Goal: Task Accomplishment & Management: Use online tool/utility

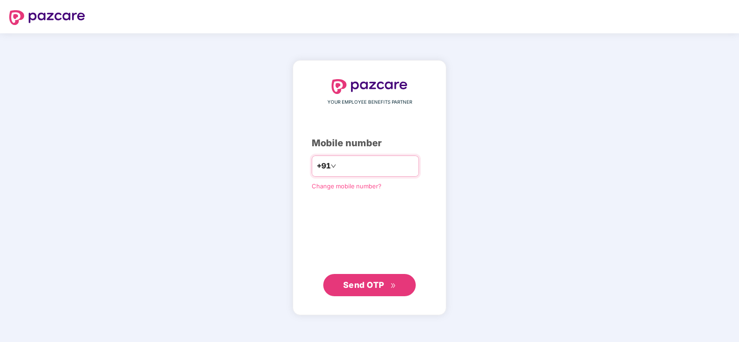
click at [369, 174] on div "+91" at bounding box center [365, 165] width 107 height 21
click at [338, 169] on input "number" at bounding box center [376, 166] width 76 height 15
type input "**********"
click at [382, 288] on span "Send OTP" at bounding box center [363, 285] width 41 height 10
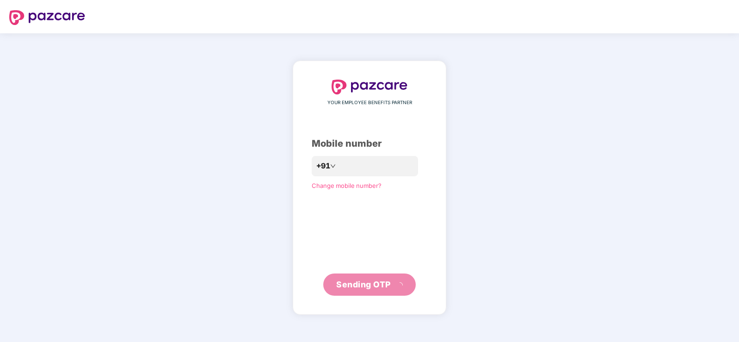
click at [380, 288] on div "**********" at bounding box center [369, 188] width 153 height 254
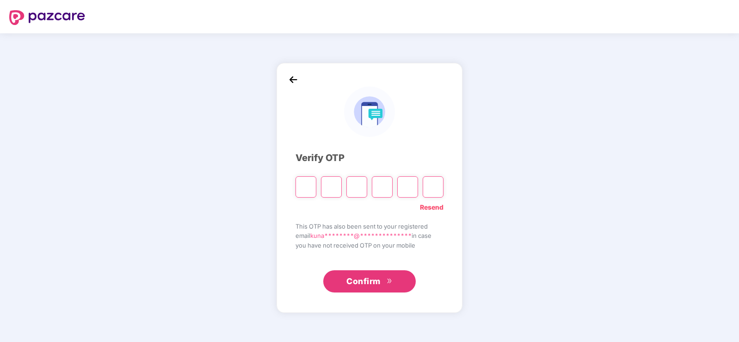
click at [300, 79] on div "**********" at bounding box center [369, 188] width 186 height 250
click at [297, 78] on img at bounding box center [293, 80] width 14 height 14
paste input "*"
type input "*"
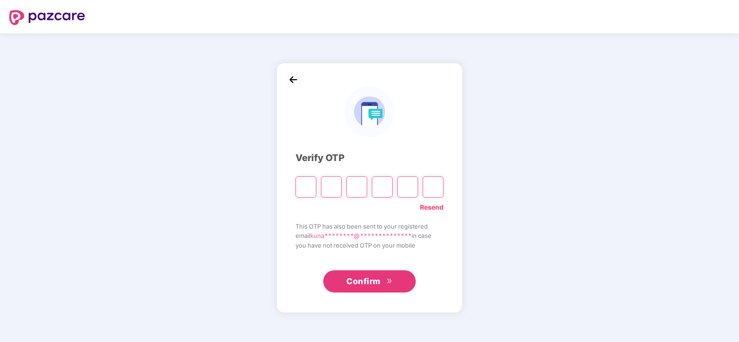
type input "*"
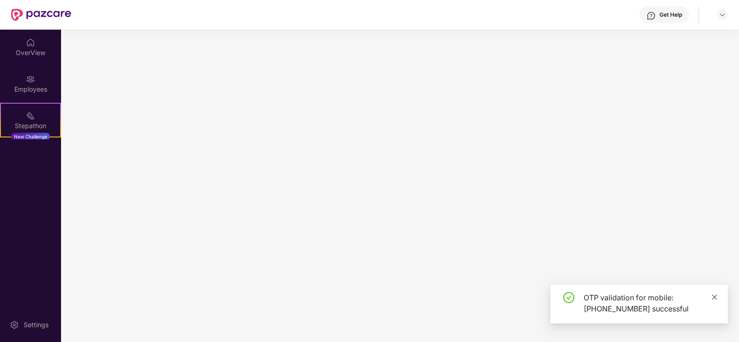
click at [715, 298] on icon "close" at bounding box center [714, 297] width 6 height 6
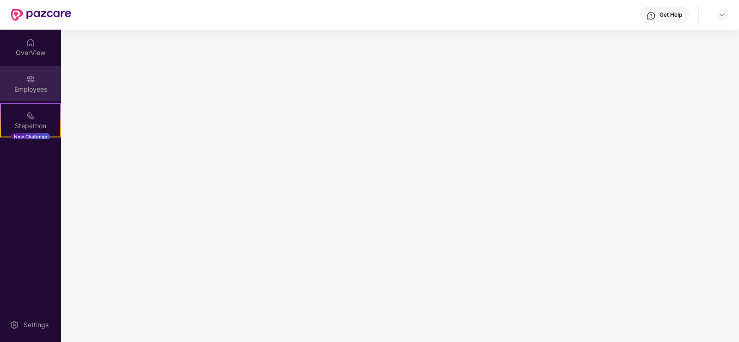
click at [29, 83] on img at bounding box center [30, 78] width 9 height 9
click at [45, 45] on div "OverView" at bounding box center [30, 47] width 61 height 35
click at [43, 80] on div "Employees" at bounding box center [30, 83] width 61 height 35
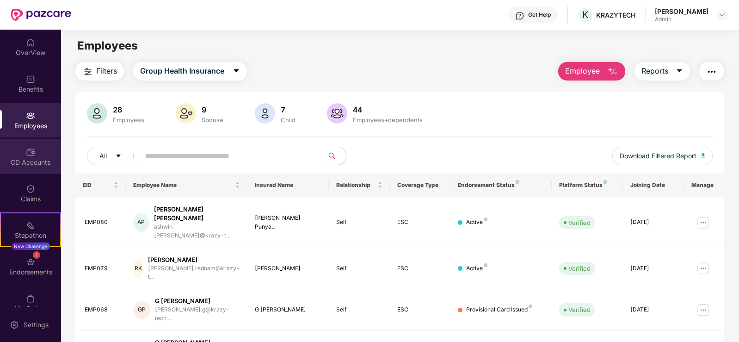
click at [33, 158] on div "CD Accounts" at bounding box center [30, 162] width 61 height 9
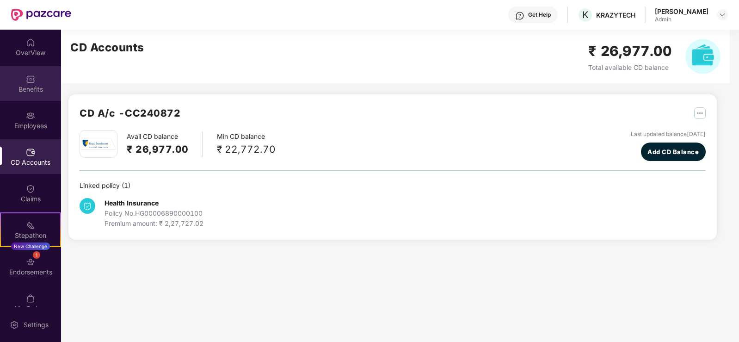
click at [28, 94] on div "Benefits" at bounding box center [30, 83] width 61 height 35
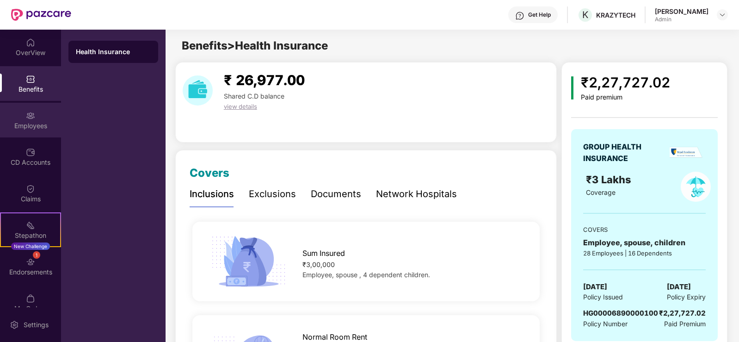
click at [27, 129] on div "Employees" at bounding box center [30, 125] width 61 height 9
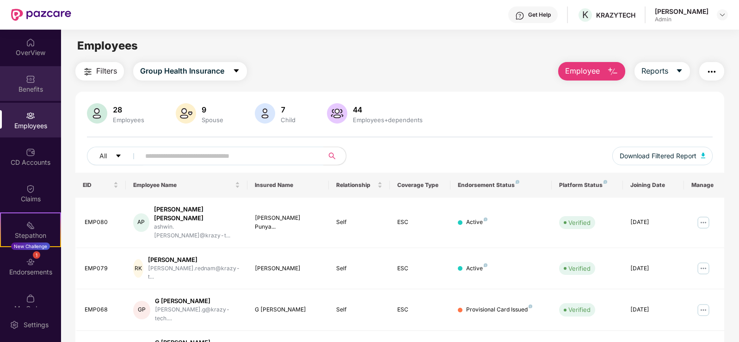
click at [29, 92] on div "Benefits" at bounding box center [30, 89] width 61 height 9
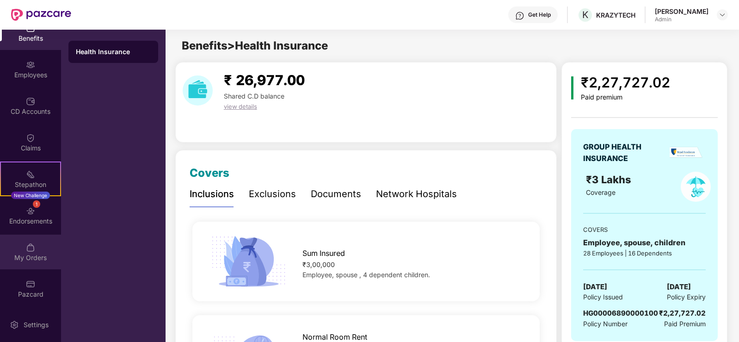
scroll to position [51, 0]
click at [26, 245] on img at bounding box center [30, 246] width 9 height 9
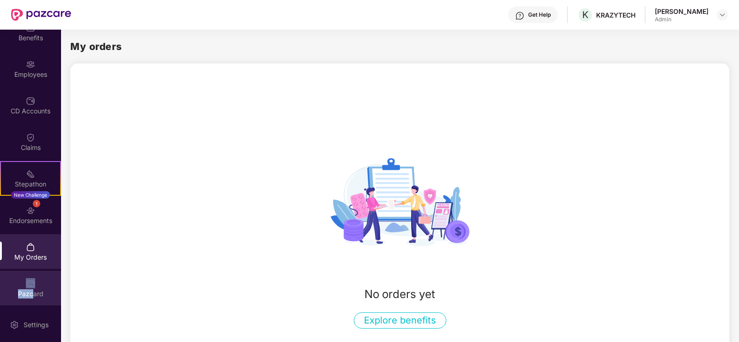
click at [36, 286] on div "Pazcard" at bounding box center [30, 287] width 61 height 35
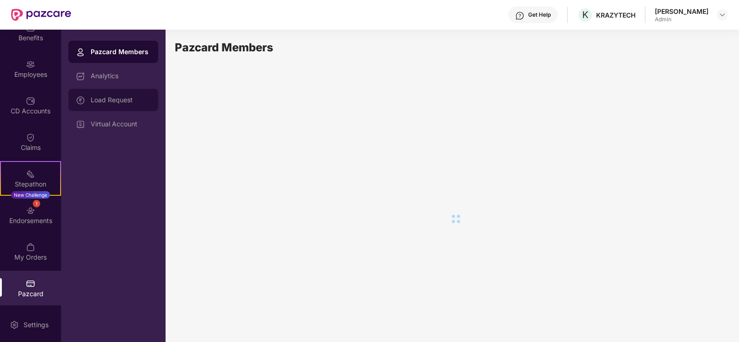
click at [108, 102] on div "Load Request" at bounding box center [121, 99] width 60 height 7
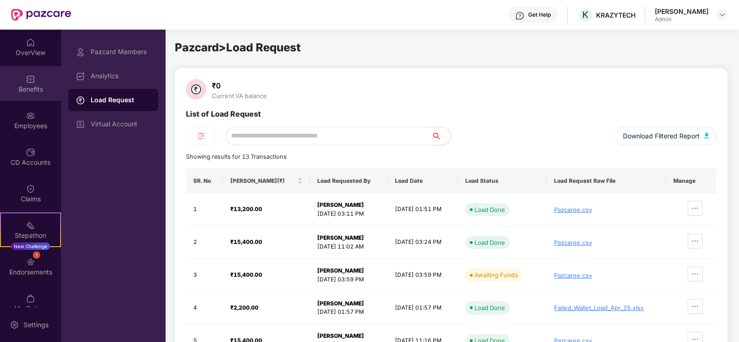
click at [29, 91] on div "Benefits" at bounding box center [30, 89] width 61 height 9
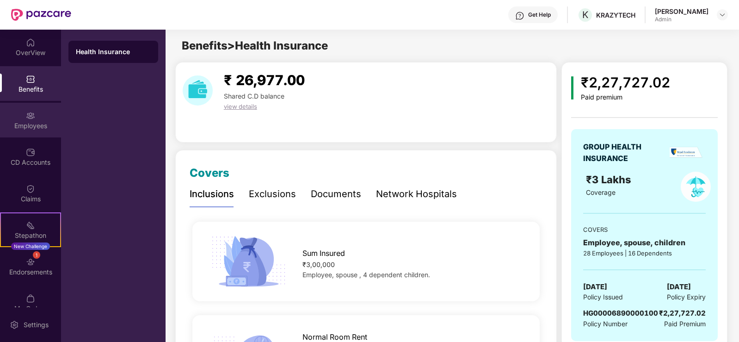
click at [35, 124] on div "Employees" at bounding box center [30, 125] width 61 height 9
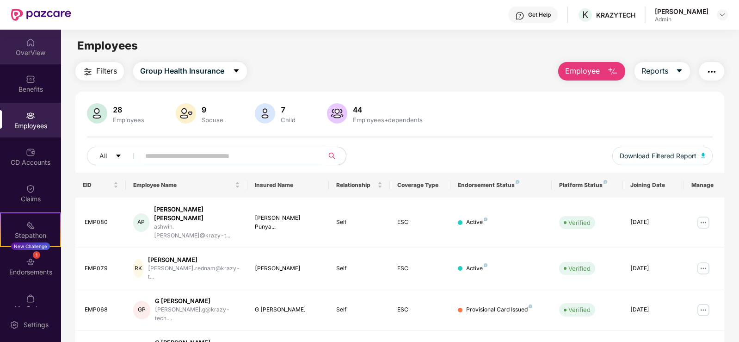
click at [32, 53] on div "OverView" at bounding box center [30, 52] width 61 height 9
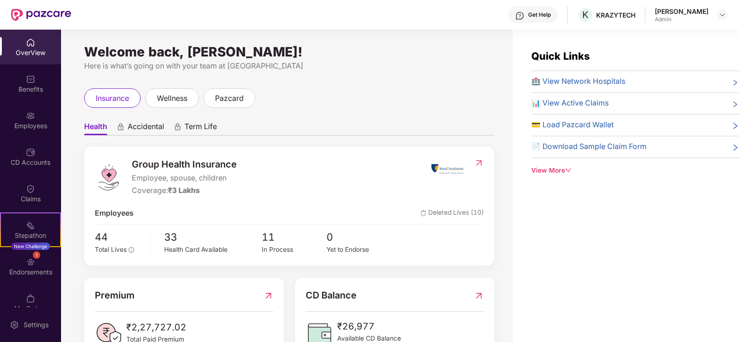
click at [560, 126] on span "💳 Load Pazcard Wallet" at bounding box center [572, 125] width 82 height 12
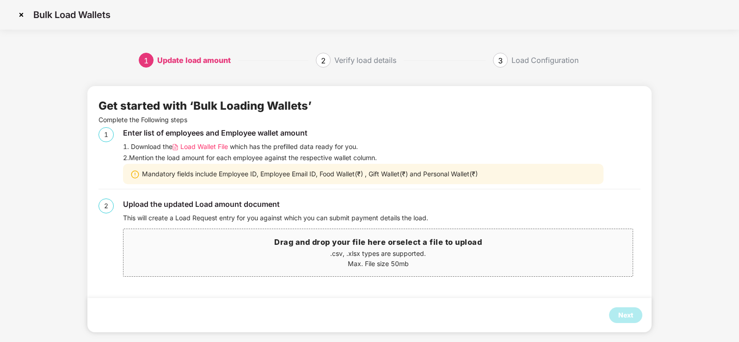
click at [324, 146] on div "1. Download the Load Wallet File which has the prefilled data ready for you." at bounding box center [382, 146] width 518 height 10
click at [178, 145] on img at bounding box center [175, 147] width 6 height 7
click at [182, 148] on span "Load Wallet File" at bounding box center [204, 146] width 48 height 10
click at [333, 255] on p ".csv, .xlsx types are supported." at bounding box center [377, 253] width 509 height 10
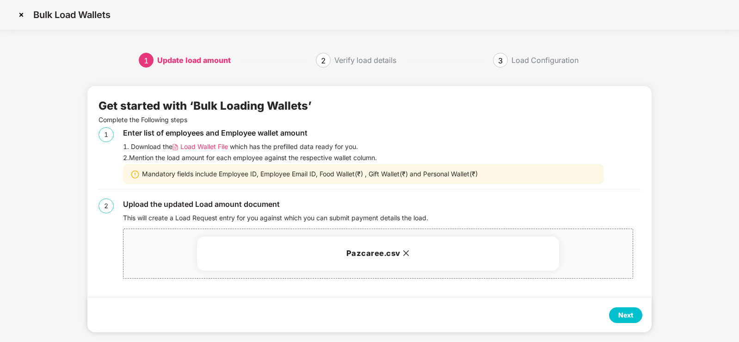
click at [631, 311] on div "Next" at bounding box center [625, 315] width 15 height 10
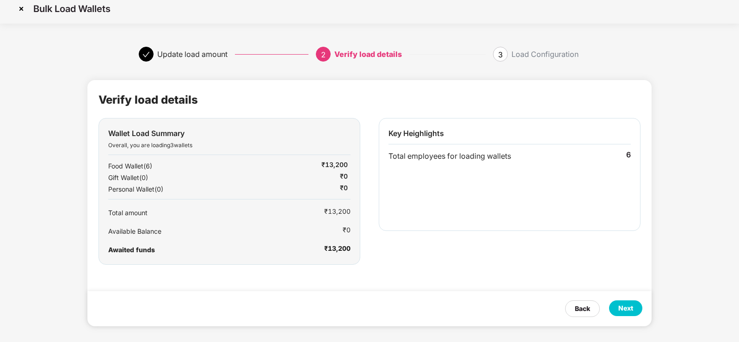
scroll to position [9, 0]
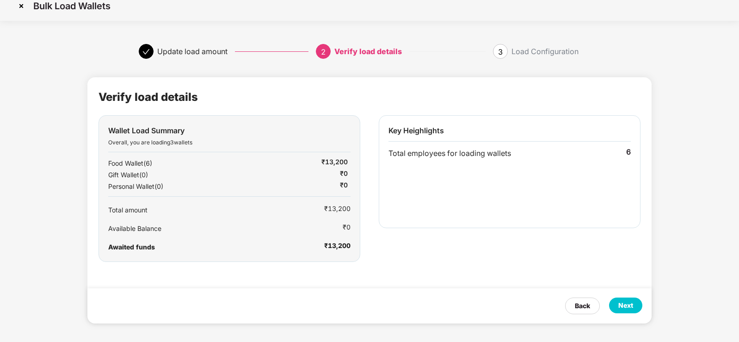
click at [637, 301] on div "Next" at bounding box center [625, 305] width 33 height 16
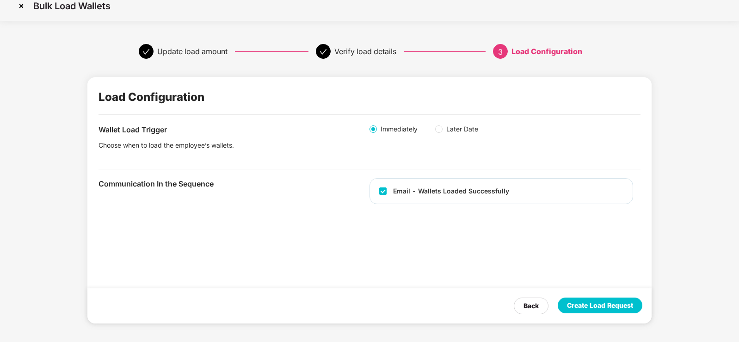
click at [575, 304] on div "Create Load Request" at bounding box center [600, 305] width 66 height 10
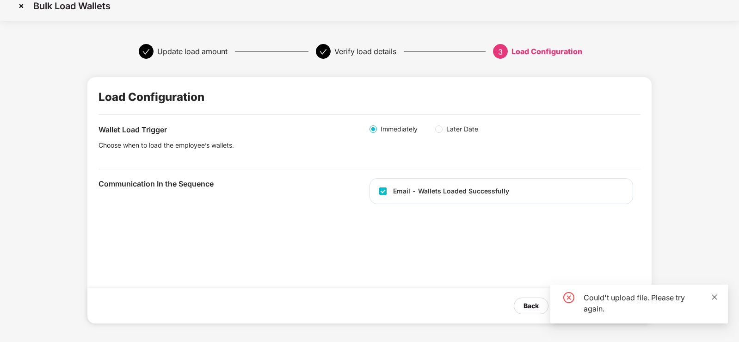
click at [712, 298] on icon "close" at bounding box center [714, 297] width 6 height 6
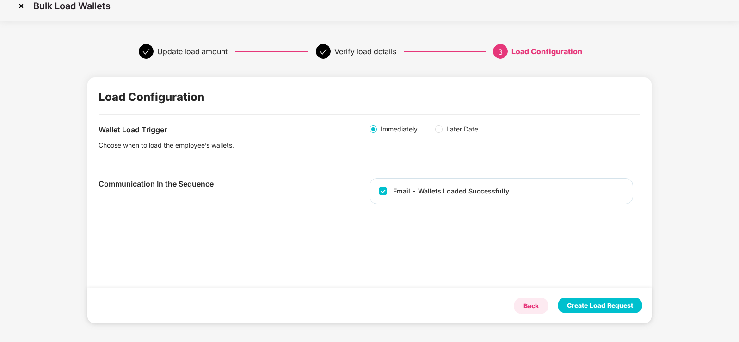
click at [538, 304] on div "Back" at bounding box center [530, 305] width 15 height 10
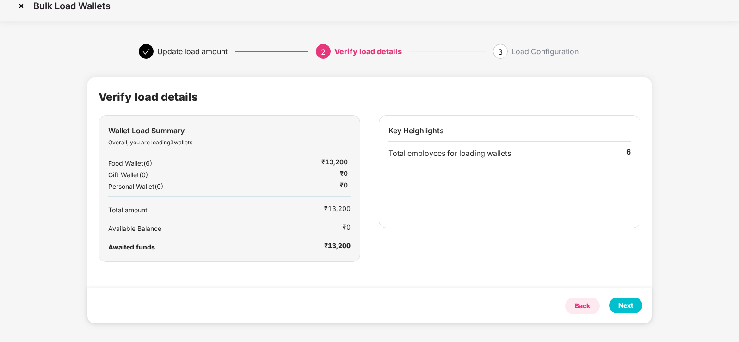
click at [586, 309] on div "Back" at bounding box center [582, 305] width 15 height 10
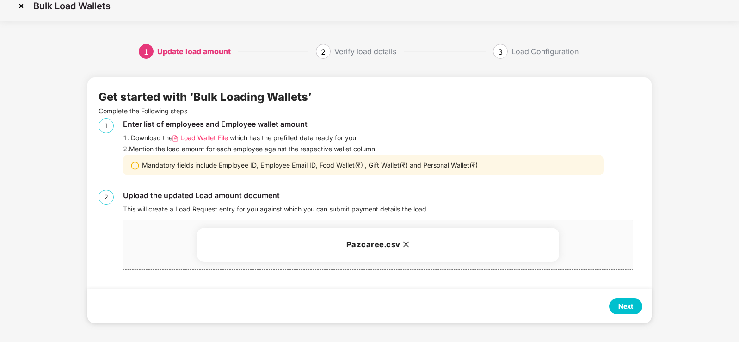
click at [407, 240] on icon "close" at bounding box center [405, 243] width 7 height 7
click at [406, 247] on icon "close" at bounding box center [405, 243] width 7 height 7
click at [635, 306] on div "Next" at bounding box center [625, 306] width 33 height 16
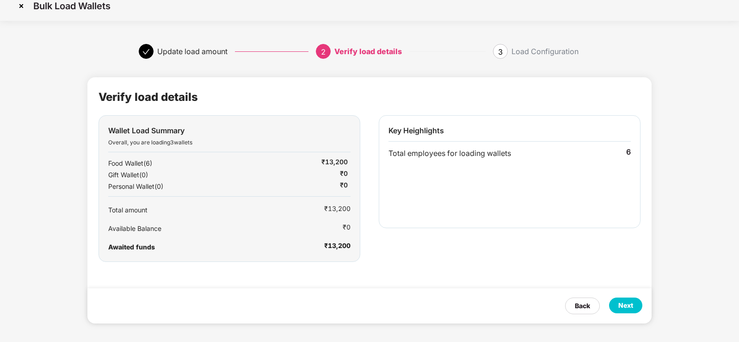
click at [637, 306] on div "Next" at bounding box center [625, 305] width 33 height 16
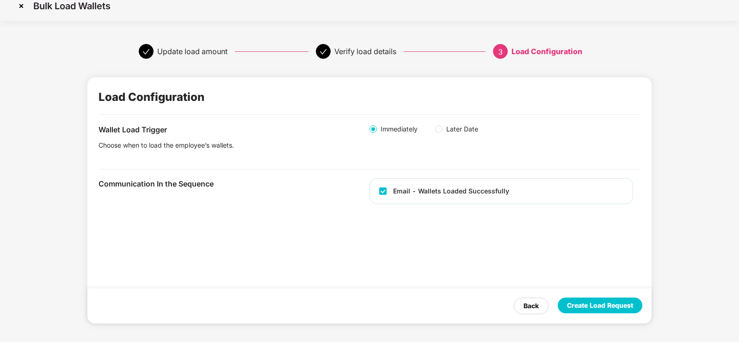
click at [589, 309] on div "Create Load Request" at bounding box center [600, 305] width 66 height 10
